Goal: Information Seeking & Learning: Learn about a topic

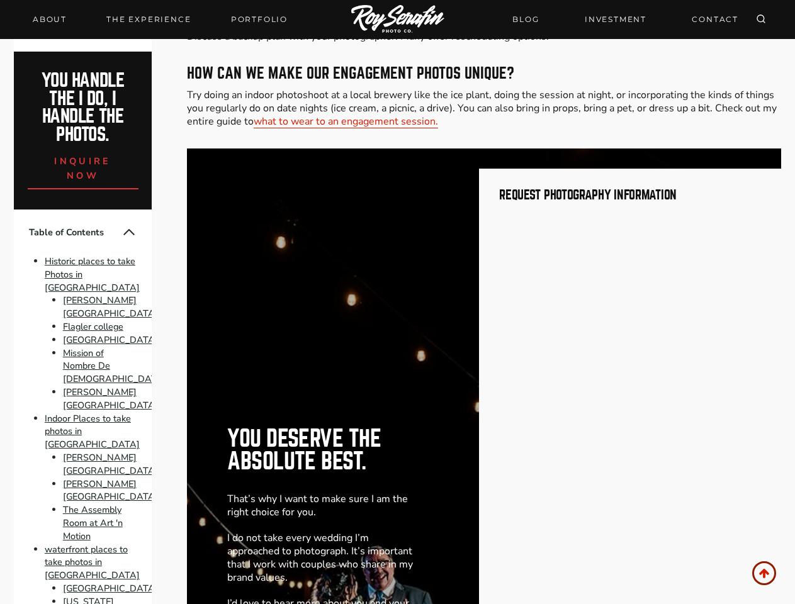
scroll to position [9634, 0]
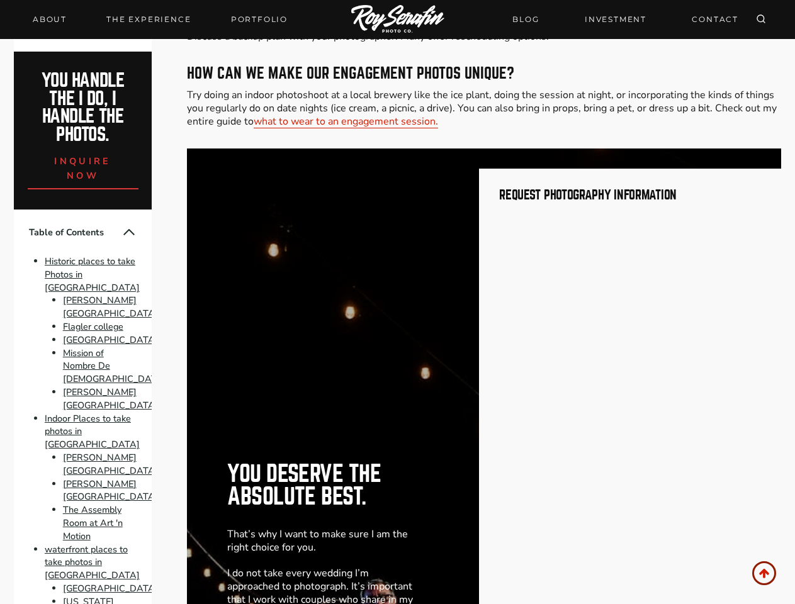
click at [397, 463] on h2 "You deserve the absolute best." at bounding box center [322, 485] width 191 height 45
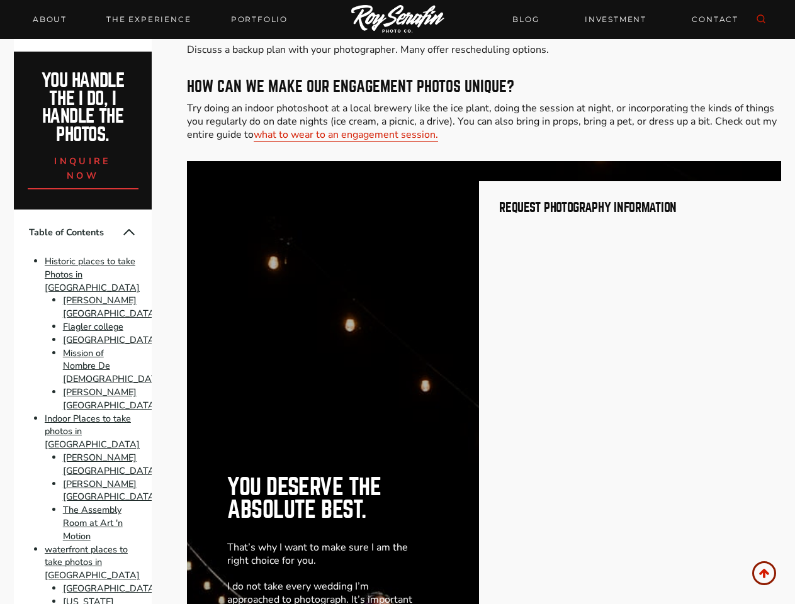
click at [761, 20] on icon "Search" at bounding box center [761, 19] width 10 height 10
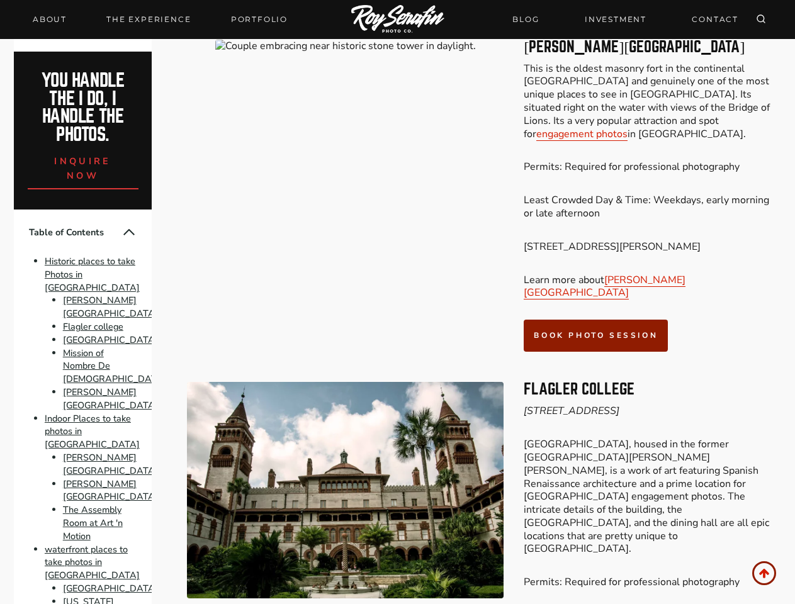
click at [397, 302] on div at bounding box center [345, 196] width 317 height 313
click at [761, 20] on icon "Search" at bounding box center [761, 19] width 10 height 10
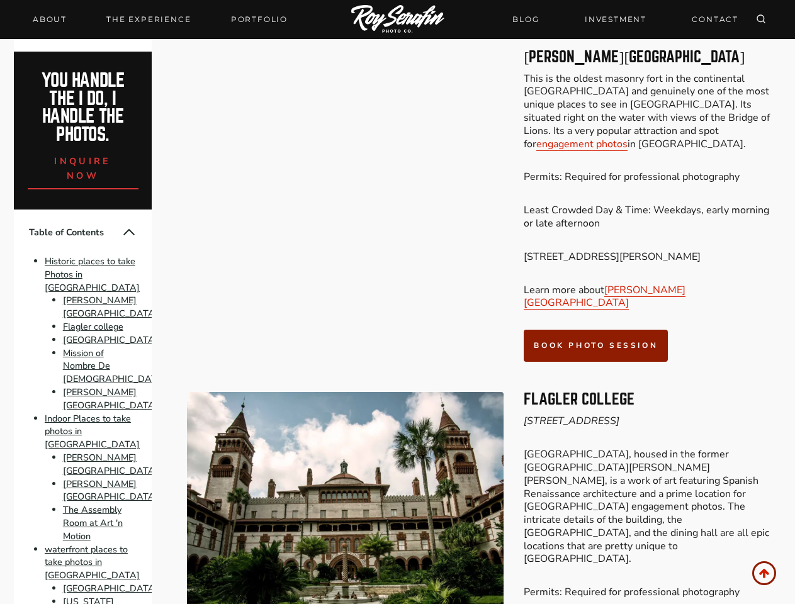
click at [397, 302] on div at bounding box center [345, 206] width 317 height 313
click at [761, 20] on icon "Search" at bounding box center [761, 19] width 10 height 10
click at [0, 0] on div at bounding box center [0, 0] width 0 height 0
